Goal: Information Seeking & Learning: Compare options

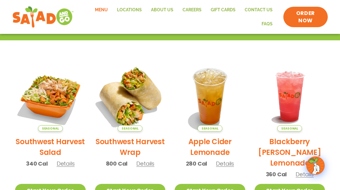
scroll to position [143, 0]
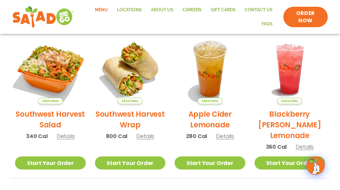
click at [50, 68] on img at bounding box center [50, 69] width 83 height 83
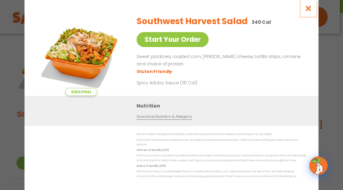
click at [310, 10] on icon "Close modal" at bounding box center [309, 8] width 8 height 6
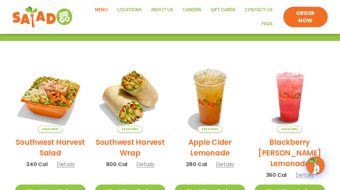
scroll to position [72, 0]
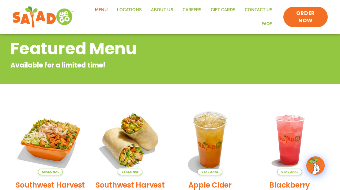
click at [101, 11] on link "Menu" at bounding box center [101, 10] width 22 height 14
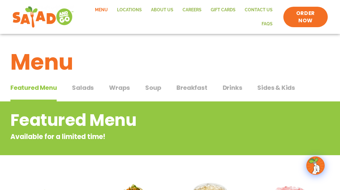
click at [86, 88] on span "Salads" at bounding box center [83, 87] width 22 height 9
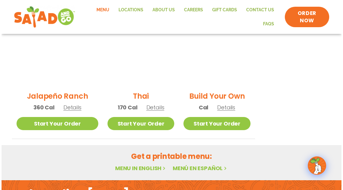
scroll to position [429, 0]
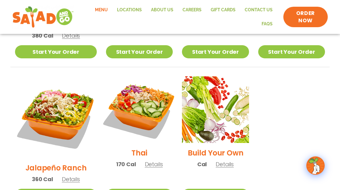
click at [137, 80] on img at bounding box center [139, 110] width 78 height 78
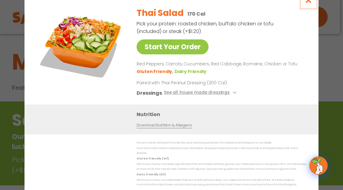
click at [308, 2] on icon "Close modal" at bounding box center [309, 0] width 8 height 6
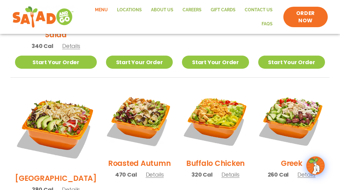
scroll to position [285, 0]
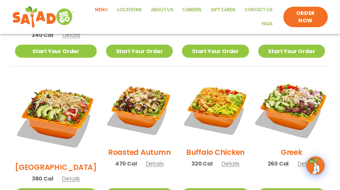
click at [284, 92] on img at bounding box center [291, 109] width 78 height 78
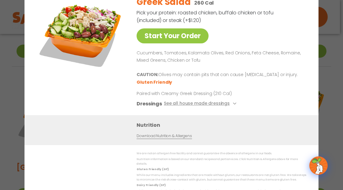
click at [327, 66] on div "Start Your Order Greek Salad 260 Cal Pick your protein: roasted chicken, buffal…" at bounding box center [171, 95] width 343 height 190
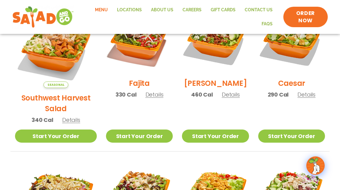
scroll to position [182, 0]
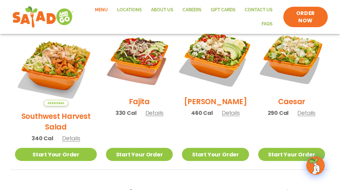
click at [214, 56] on img at bounding box center [215, 58] width 78 height 78
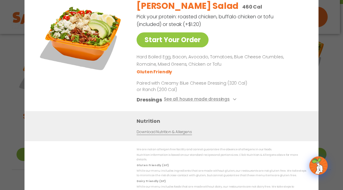
click at [337, 48] on div "Start Your Order [PERSON_NAME] Salad 460 Cal Pick your protein: roasted chicken…" at bounding box center [171, 95] width 343 height 190
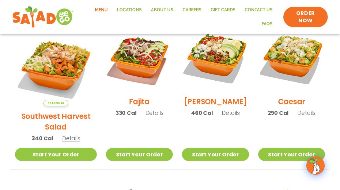
scroll to position [304, 0]
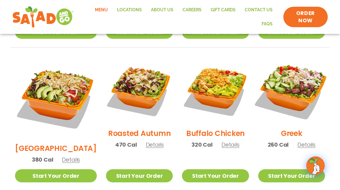
click at [308, 63] on img at bounding box center [291, 90] width 78 height 78
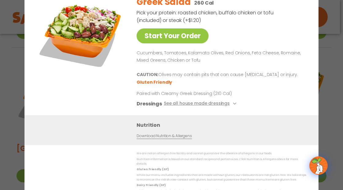
click at [328, 64] on div "Start Your Order Greek Salad 260 Cal Pick your protein: roasted chicken, buffal…" at bounding box center [171, 95] width 343 height 190
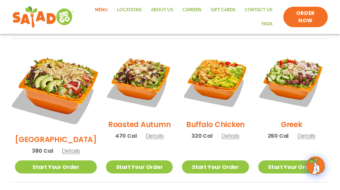
scroll to position [325, 0]
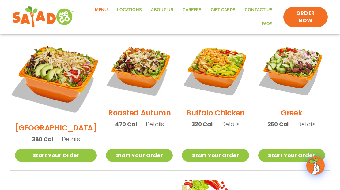
click at [57, 53] on img at bounding box center [56, 77] width 96 height 96
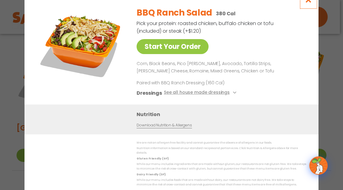
click at [310, 3] on icon "Close modal" at bounding box center [309, 0] width 8 height 6
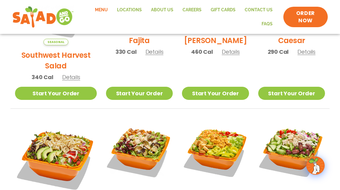
scroll to position [284, 0]
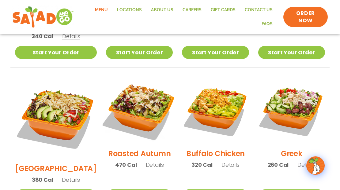
click at [140, 95] on img at bounding box center [139, 110] width 78 height 78
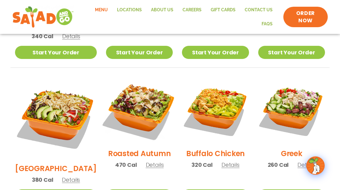
click at [126, 85] on img at bounding box center [139, 110] width 78 height 78
